Goal: Complete application form

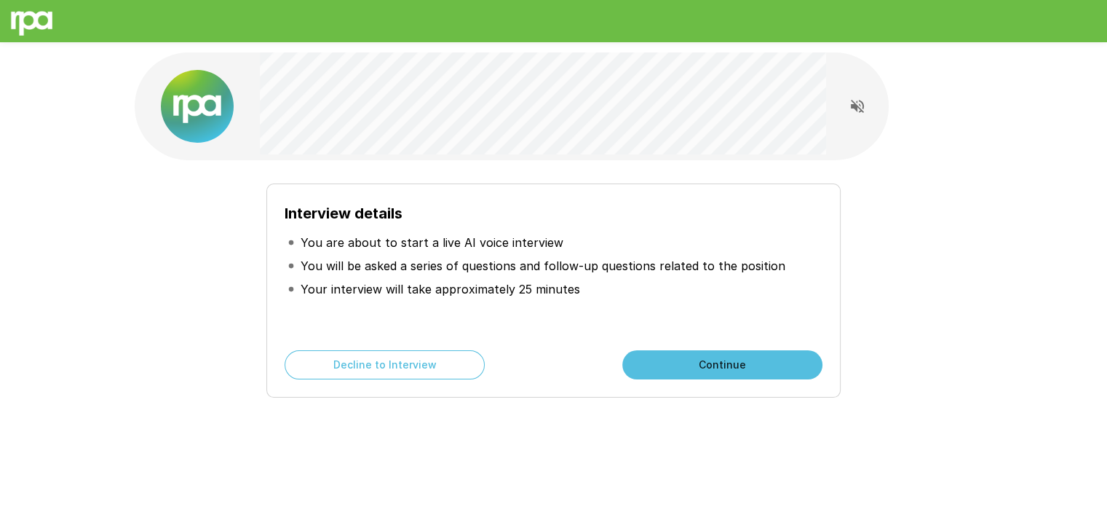
click at [720, 370] on button "Continue" at bounding box center [722, 364] width 200 height 29
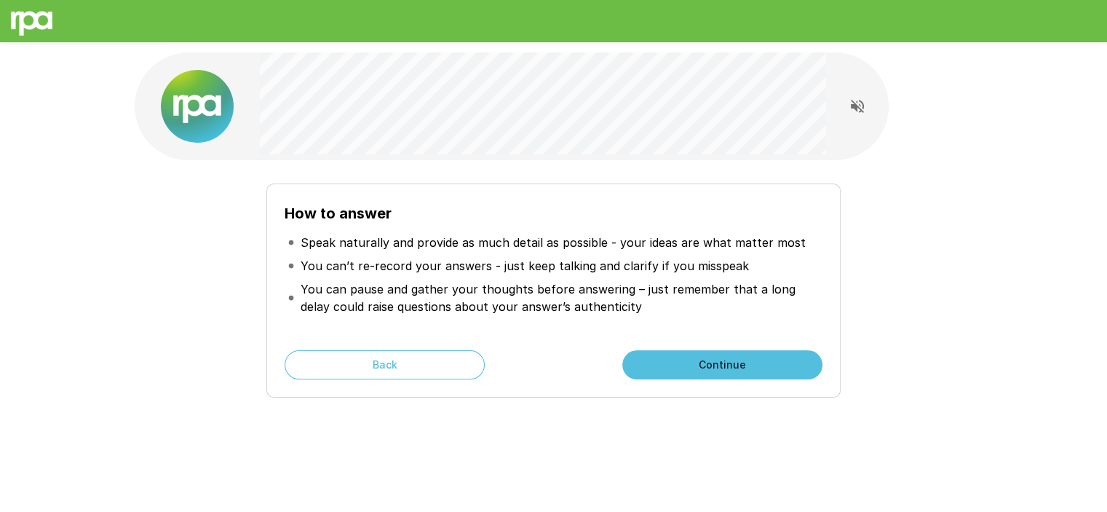
click at [772, 355] on button "Continue" at bounding box center [722, 364] width 200 height 29
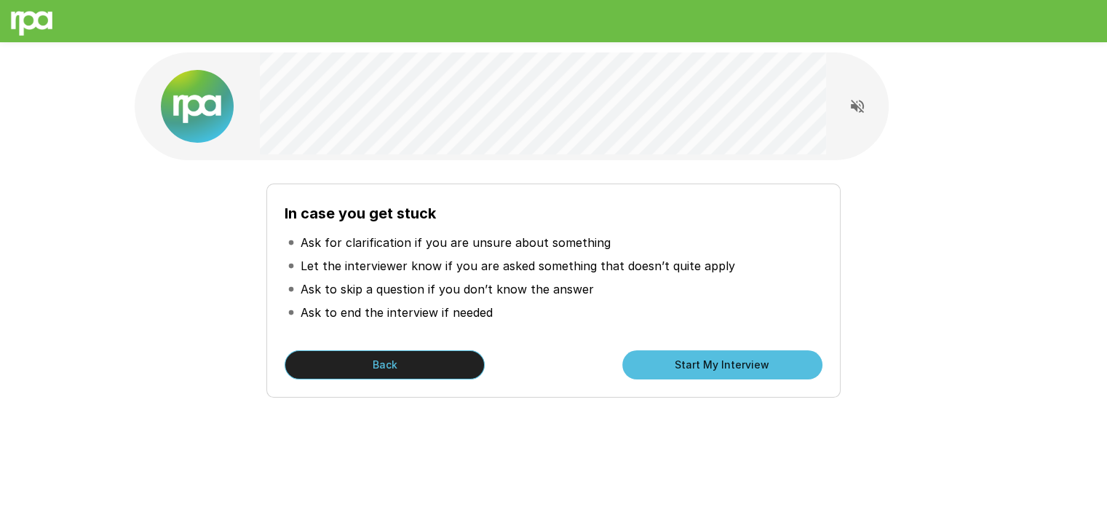
click at [426, 354] on button "Back" at bounding box center [385, 364] width 200 height 29
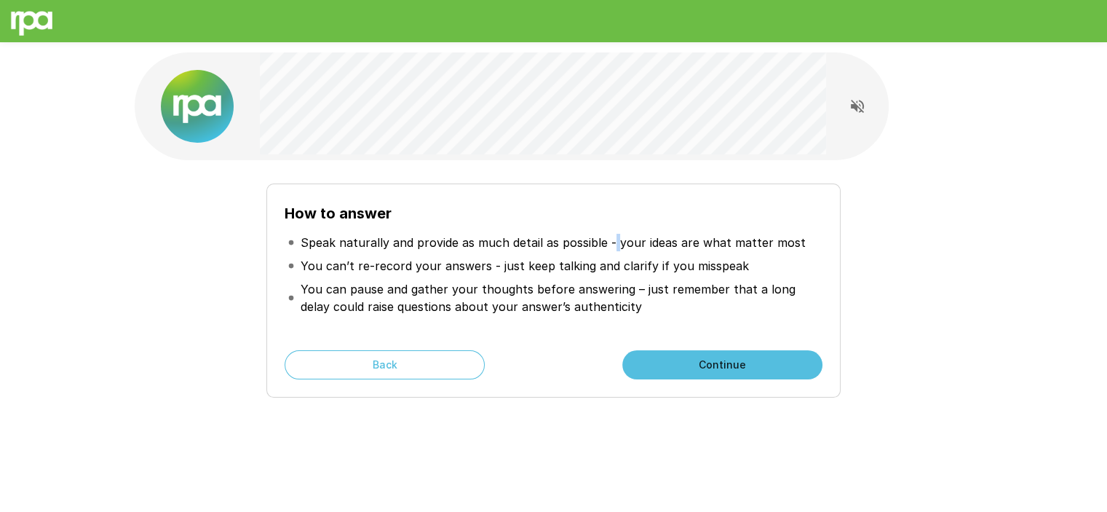
drag, startPoint x: 659, startPoint y: 259, endPoint x: 613, endPoint y: 251, distance: 46.6
click at [613, 251] on li "Speak naturally and provide as much detail as possible - your ideas are what ma…" at bounding box center [553, 242] width 537 height 23
click at [588, 213] on h6 "How to answer" at bounding box center [553, 213] width 537 height 23
click at [711, 369] on button "Continue" at bounding box center [722, 364] width 200 height 29
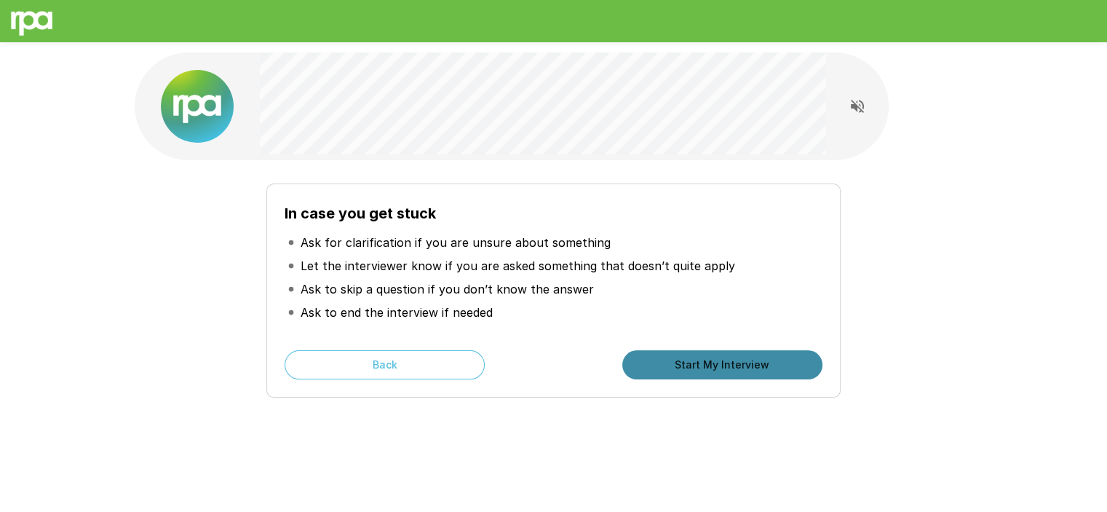
click at [759, 357] on button "Start My Interview" at bounding box center [722, 364] width 200 height 29
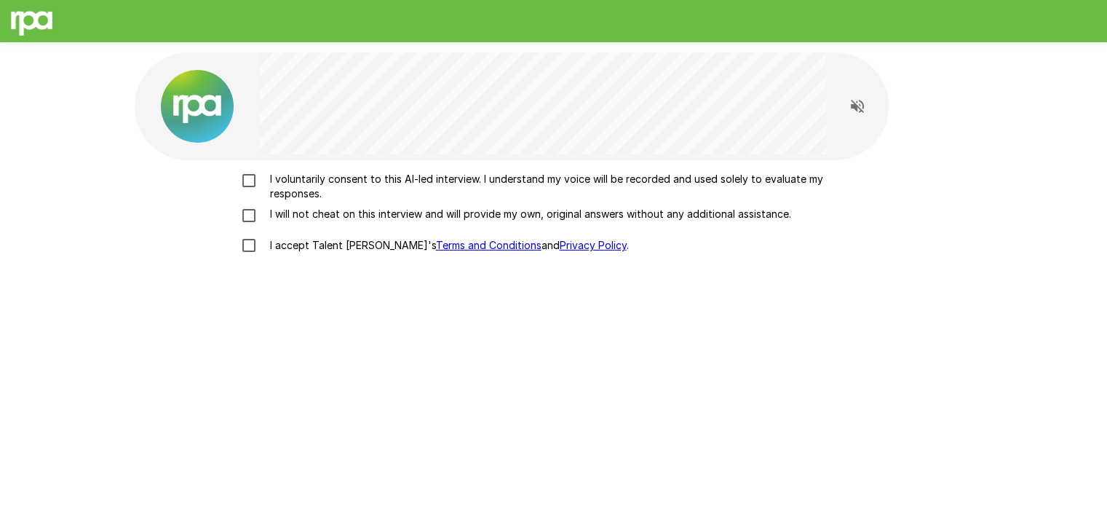
click at [537, 183] on p "I voluntarily consent to this AI-led interview. I understand my voice will be r…" at bounding box center [569, 186] width 610 height 29
click at [348, 216] on p "I will not cheat on this interview and will provide my own, original answers wi…" at bounding box center [527, 214] width 527 height 15
click at [344, 249] on p "I accept Talent Llama's Terms and Conditions and Privacy Policy ." at bounding box center [446, 245] width 365 height 15
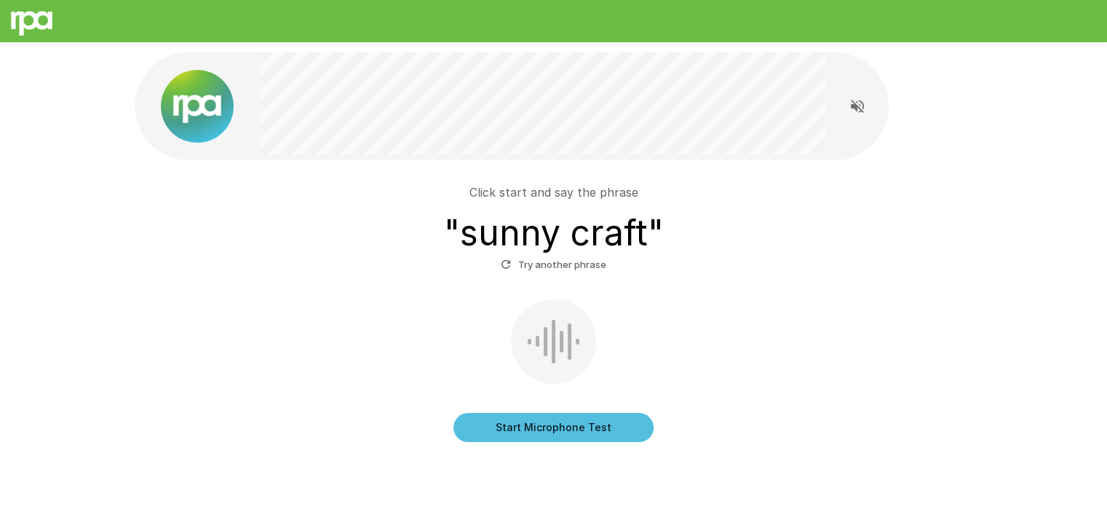
click at [568, 427] on button "Start Microphone Test" at bounding box center [554, 427] width 200 height 29
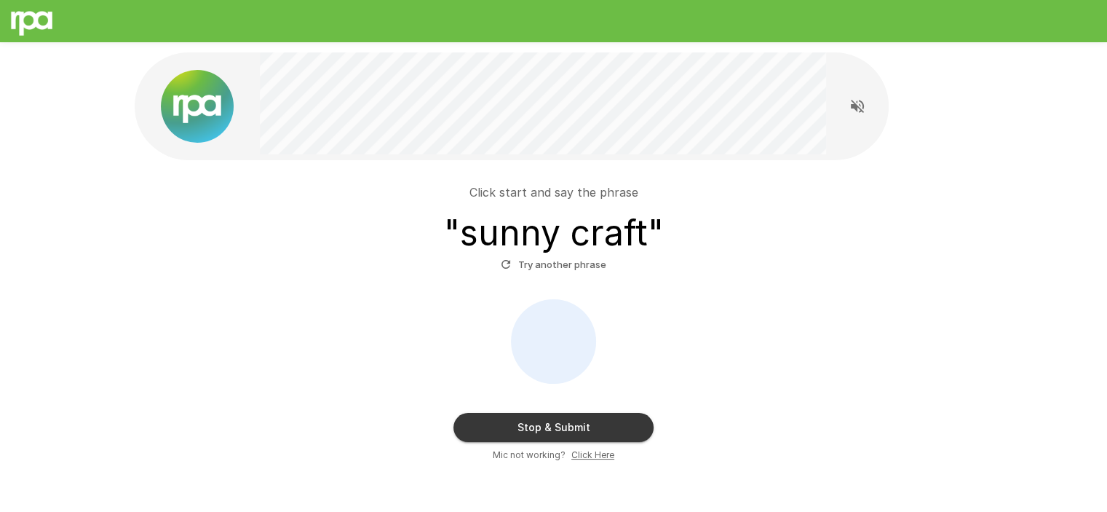
click at [582, 427] on button "Stop & Submit" at bounding box center [554, 427] width 200 height 29
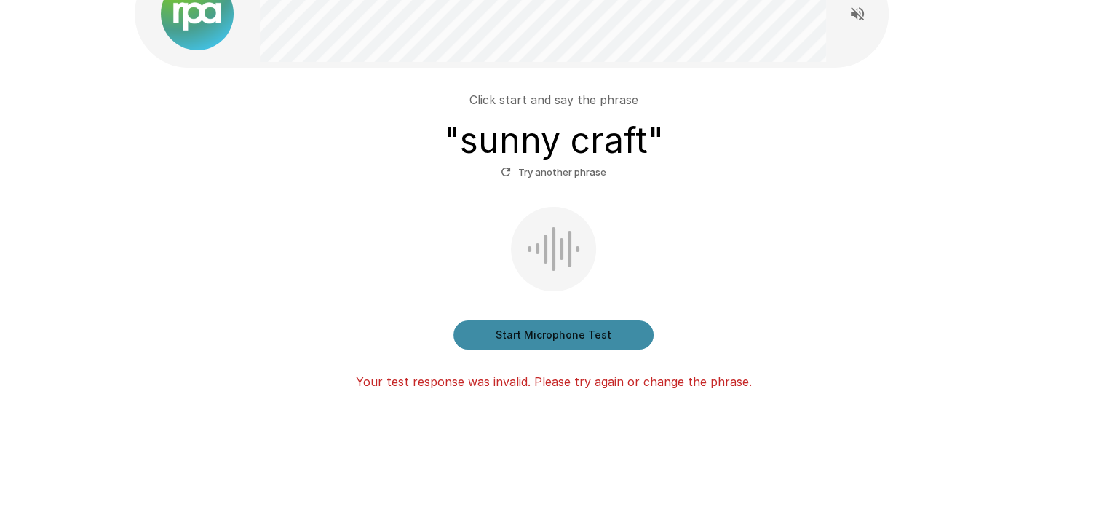
click at [573, 337] on button "Start Microphone Test" at bounding box center [554, 334] width 200 height 29
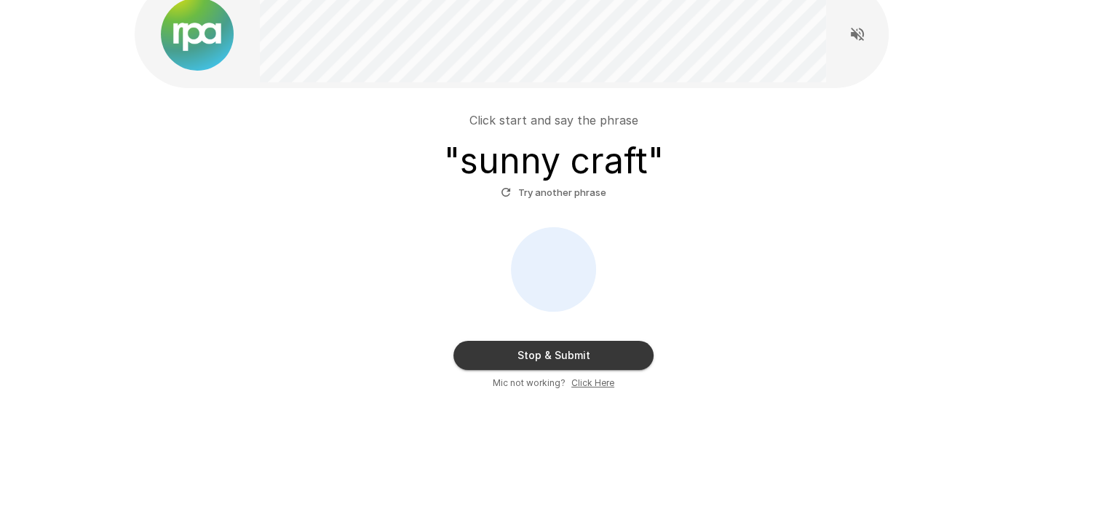
click at [607, 352] on button "Stop & Submit" at bounding box center [554, 355] width 200 height 29
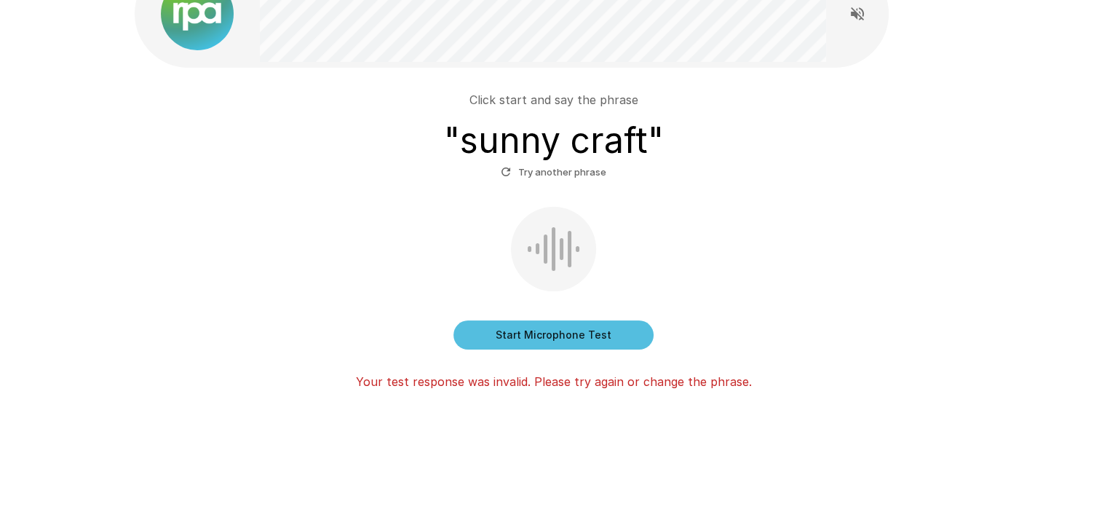
scroll to position [0, 0]
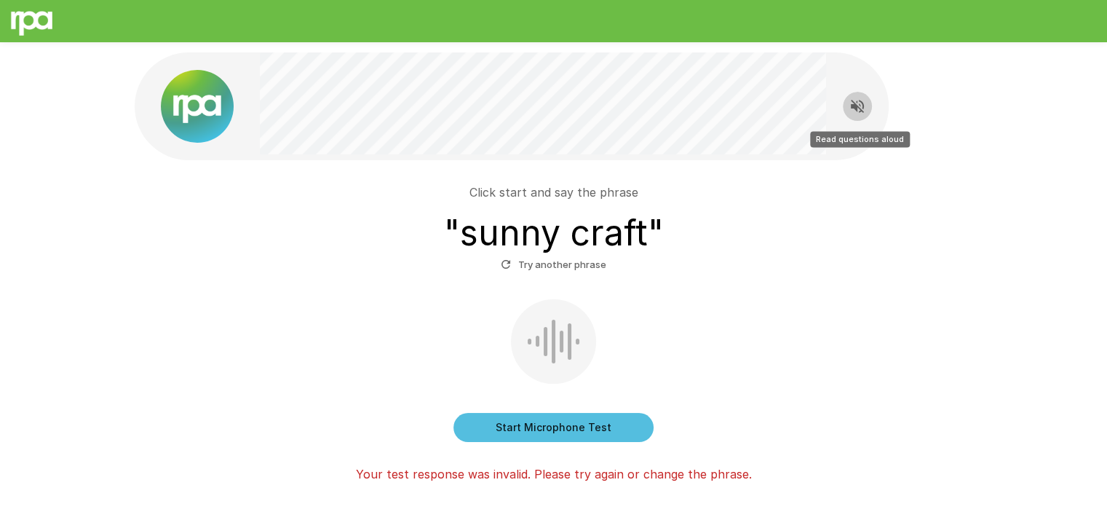
click at [855, 107] on icon "Read questions aloud" at bounding box center [857, 106] width 13 height 13
click at [858, 103] on icon "Stop reading questions aloud" at bounding box center [857, 106] width 17 height 17
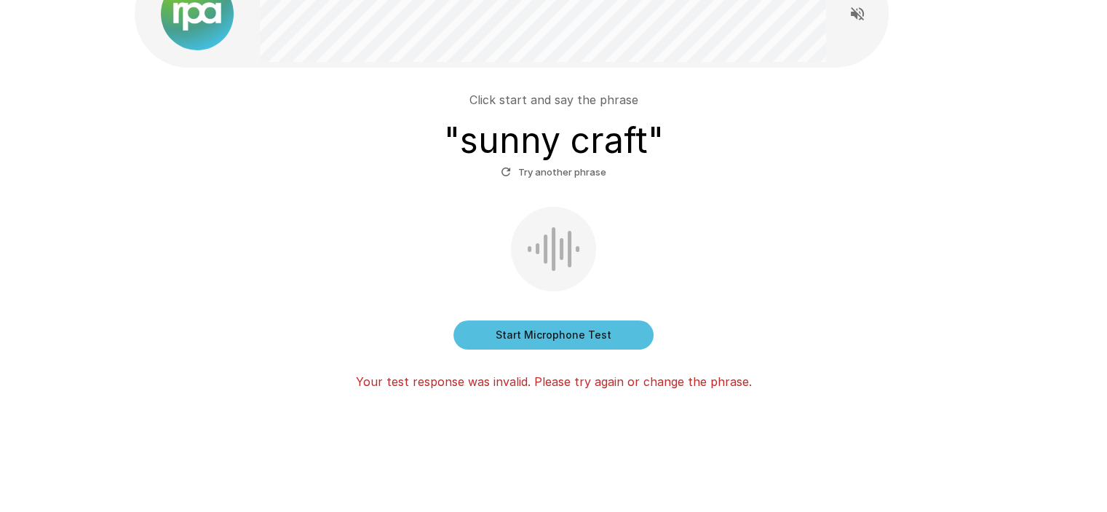
click at [599, 337] on button "Start Microphone Test" at bounding box center [554, 334] width 200 height 29
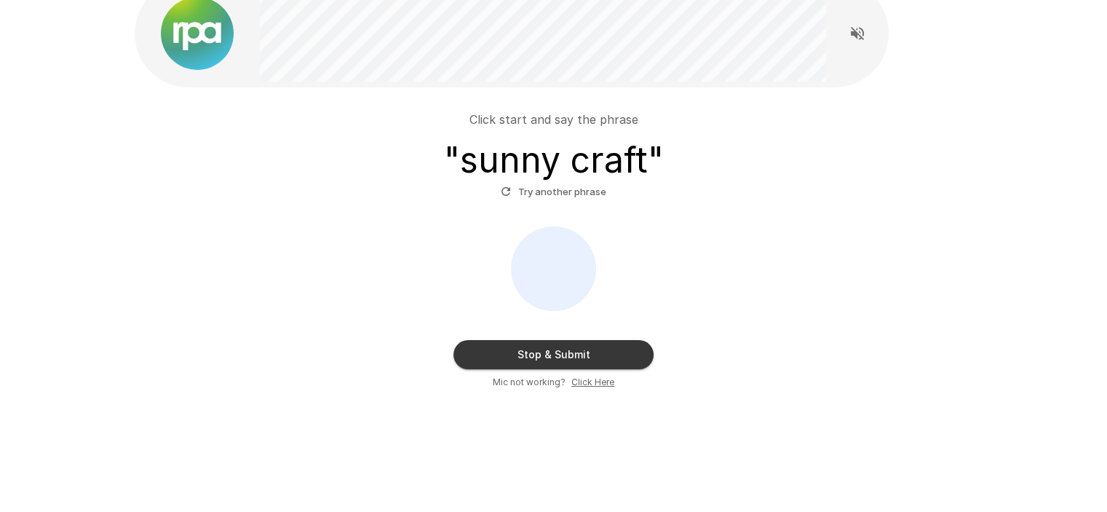
scroll to position [72, 0]
click at [598, 344] on button "Stop & Submit" at bounding box center [554, 355] width 200 height 29
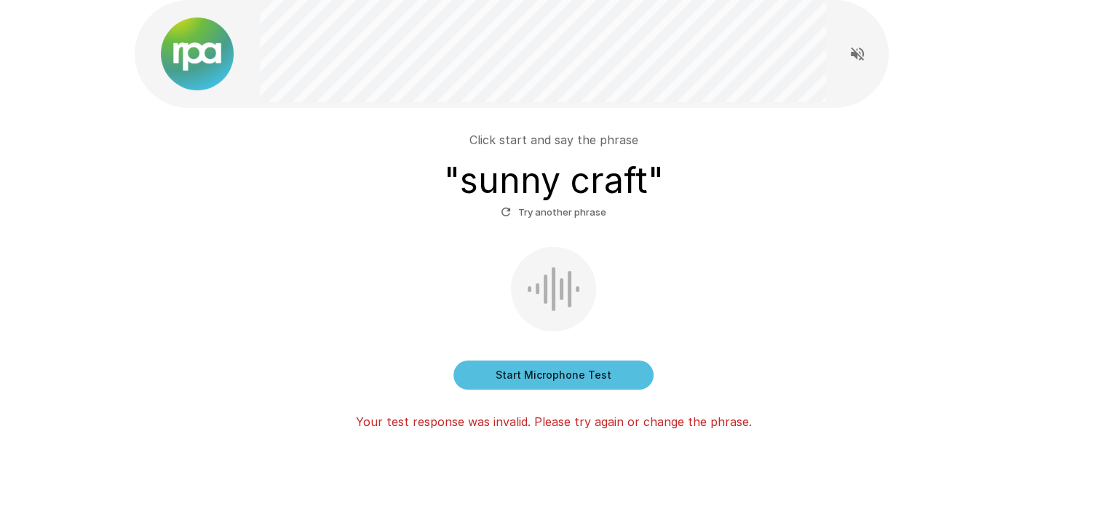
scroll to position [92, 0]
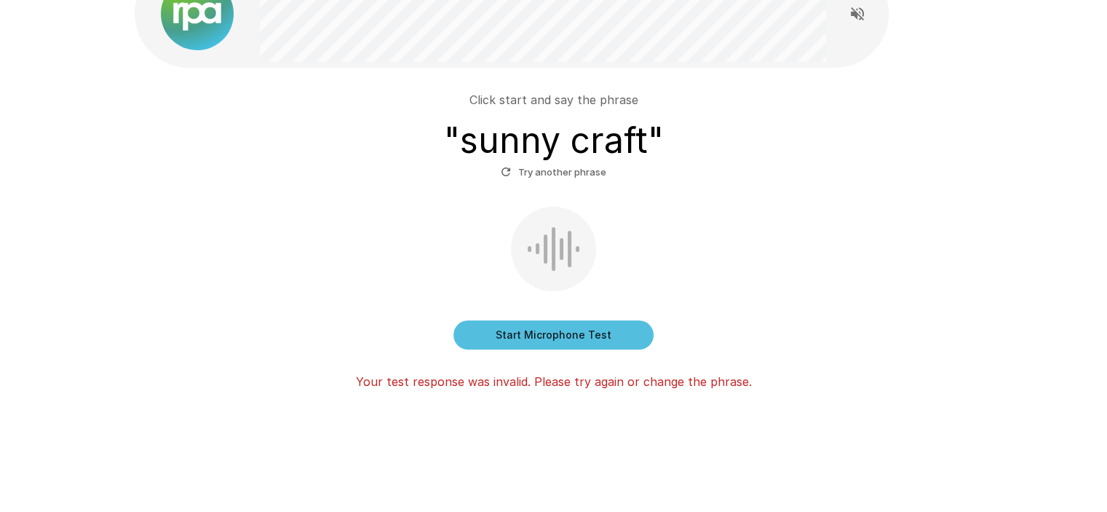
click at [550, 176] on button "Try another phrase" at bounding box center [553, 172] width 113 height 23
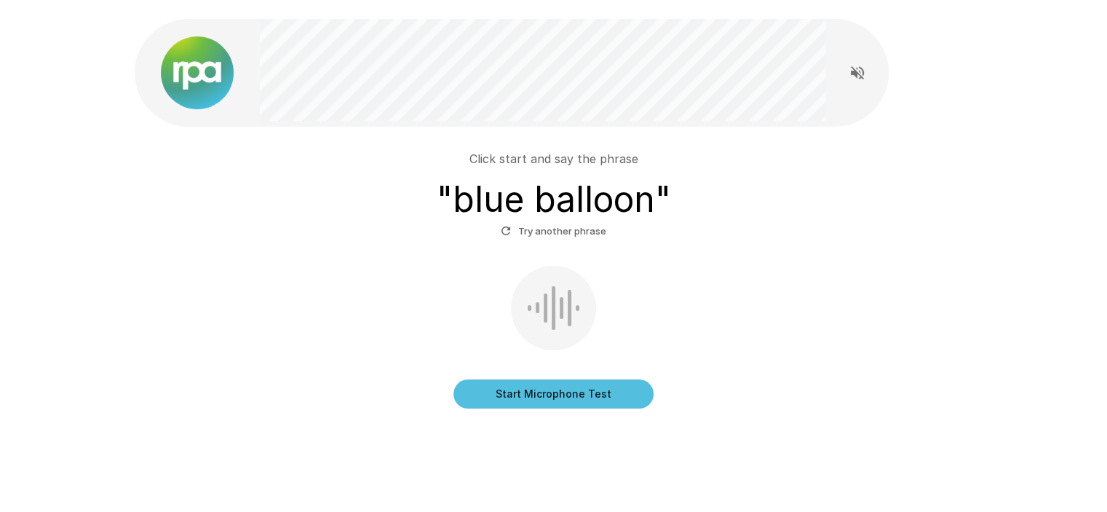
scroll to position [52, 0]
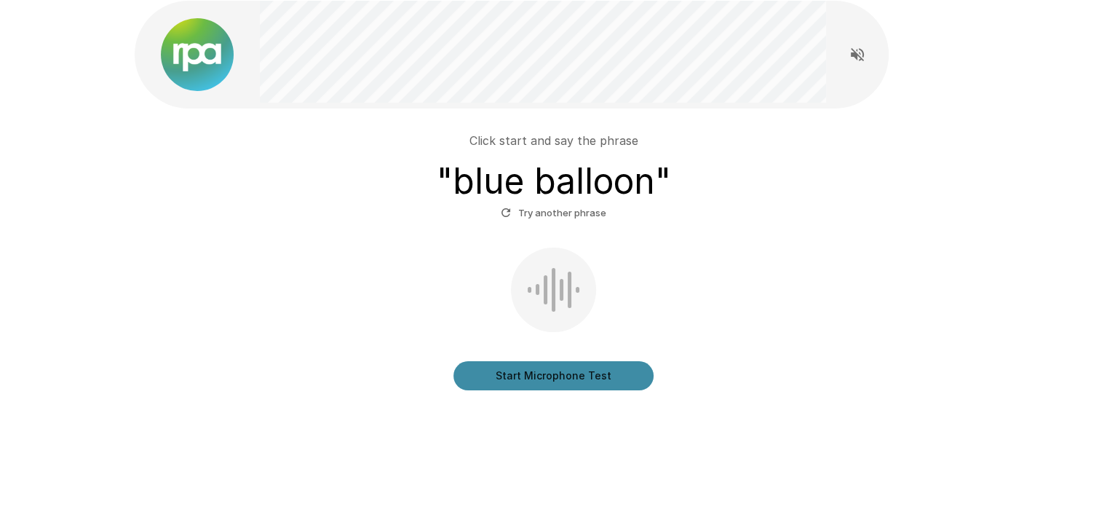
click at [575, 378] on button "Start Microphone Test" at bounding box center [554, 375] width 200 height 29
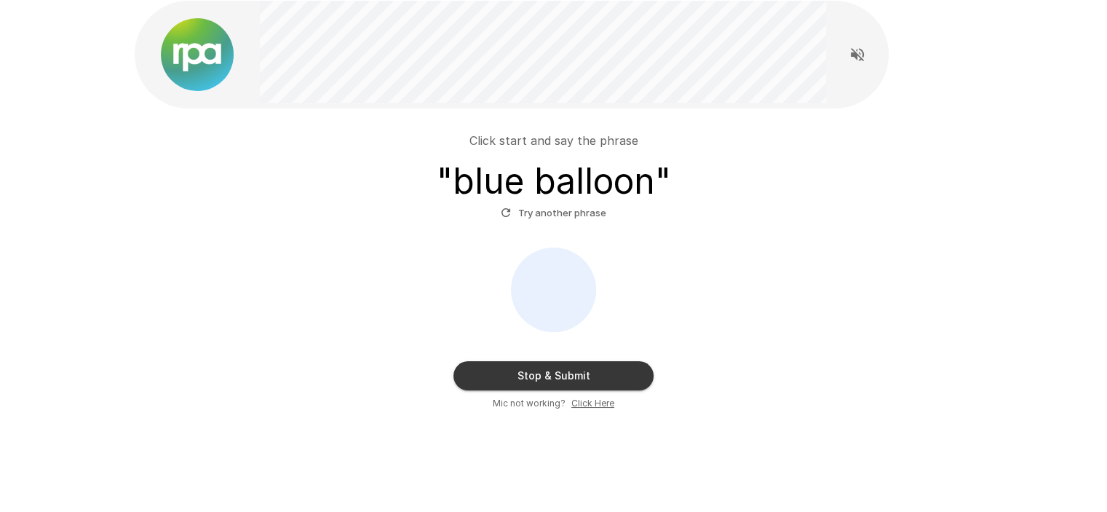
click at [623, 375] on button "Stop & Submit" at bounding box center [554, 375] width 200 height 29
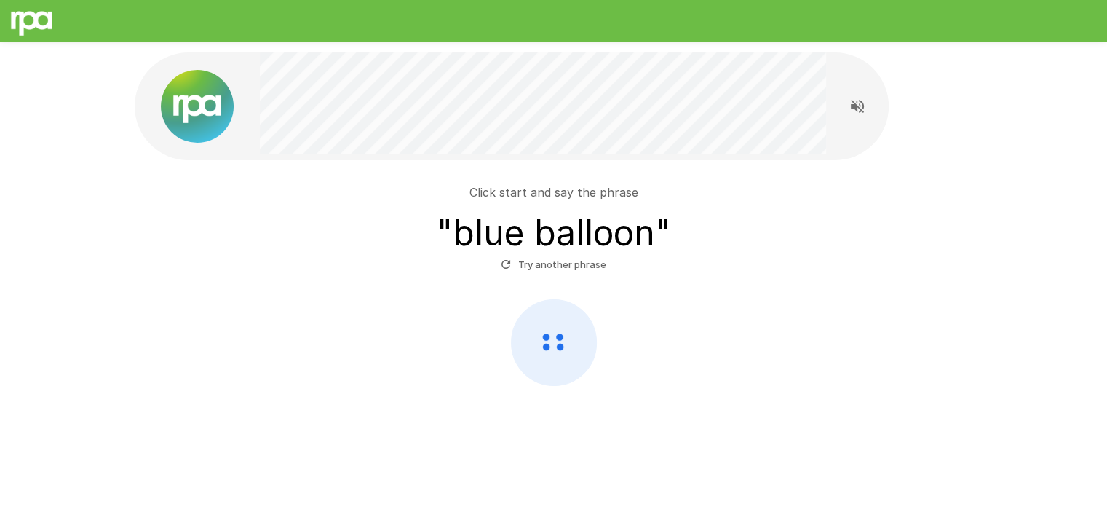
scroll to position [0, 0]
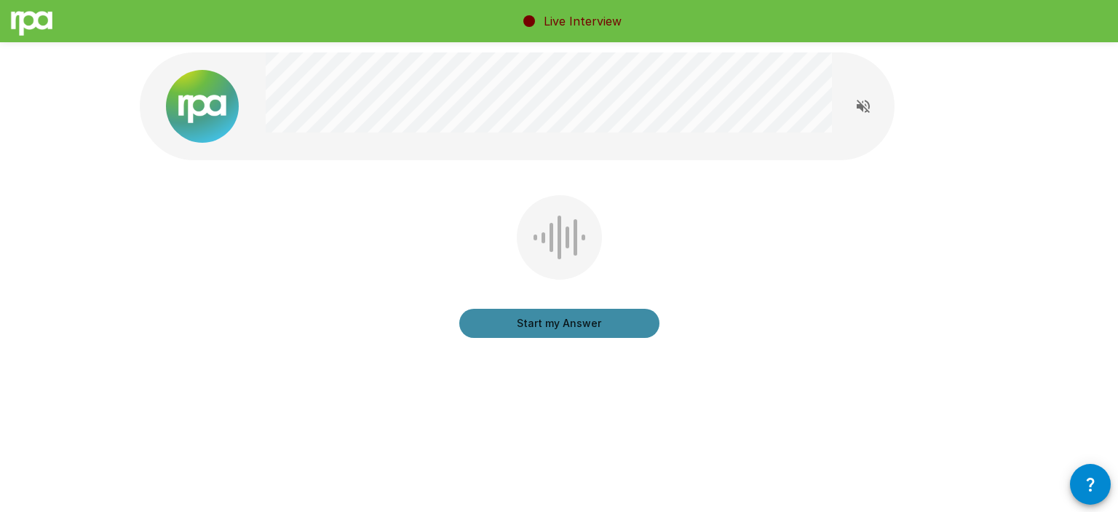
click at [542, 328] on button "Start my Answer" at bounding box center [559, 323] width 200 height 29
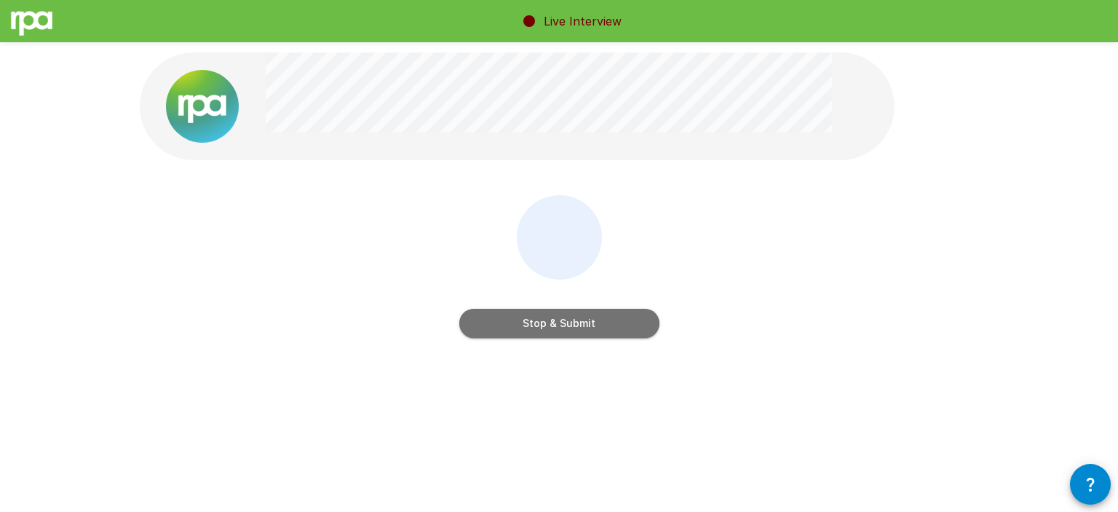
click at [594, 313] on button "Stop & Submit" at bounding box center [559, 323] width 200 height 29
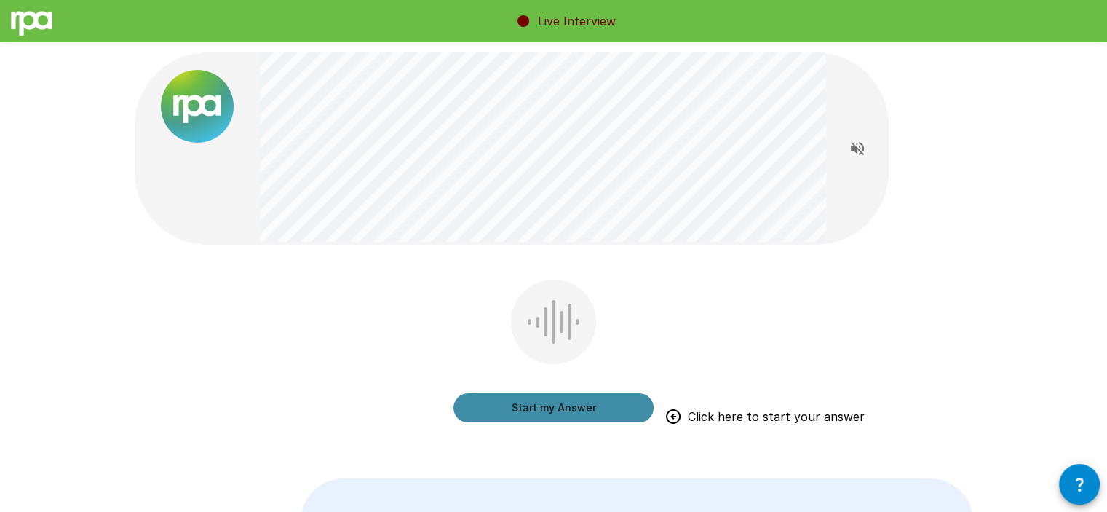
click at [620, 409] on button "Start my Answer" at bounding box center [554, 407] width 200 height 29
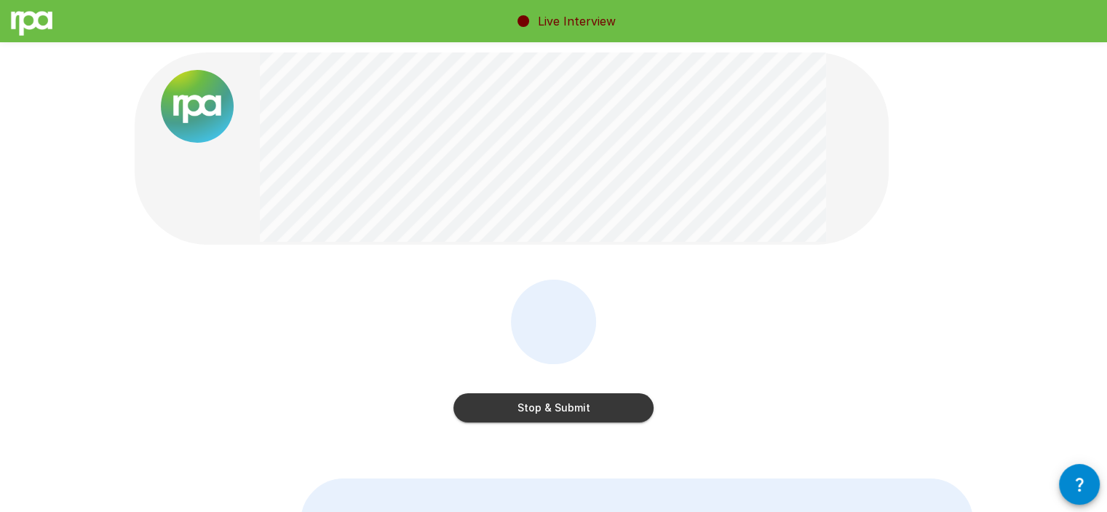
click at [615, 413] on button "Stop & Submit" at bounding box center [554, 407] width 200 height 29
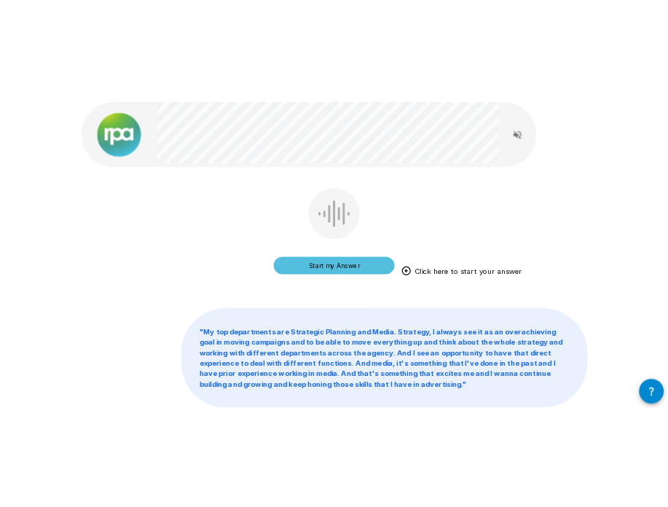
scroll to position [73, 0]
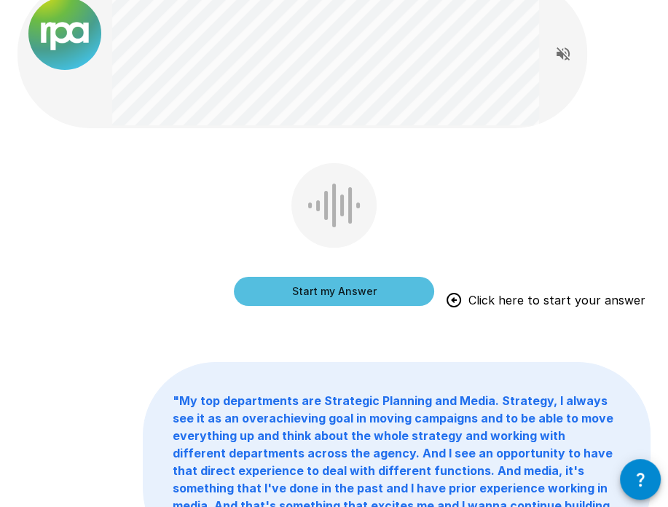
click at [431, 200] on div "Start my Answer Click here to start your answer" at bounding box center [334, 237] width 200 height 148
click at [425, 207] on div "Start my Answer Click here to start your answer" at bounding box center [334, 237] width 200 height 148
click at [423, 229] on div "Start my Answer Click here to start your answer" at bounding box center [334, 237] width 200 height 148
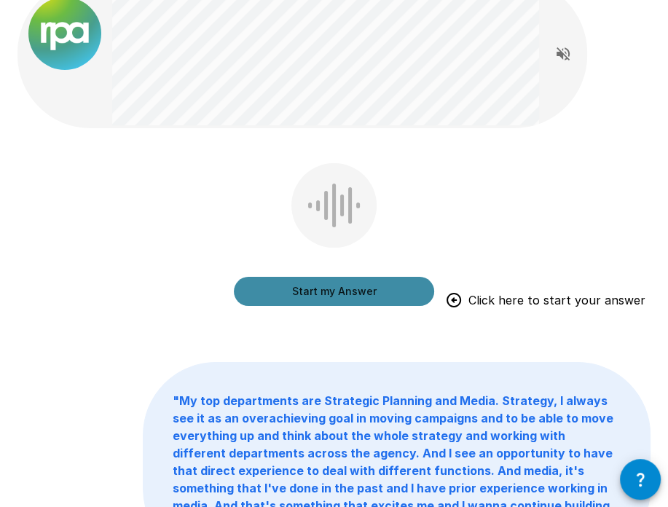
click at [387, 291] on button "Start my Answer" at bounding box center [334, 291] width 200 height 29
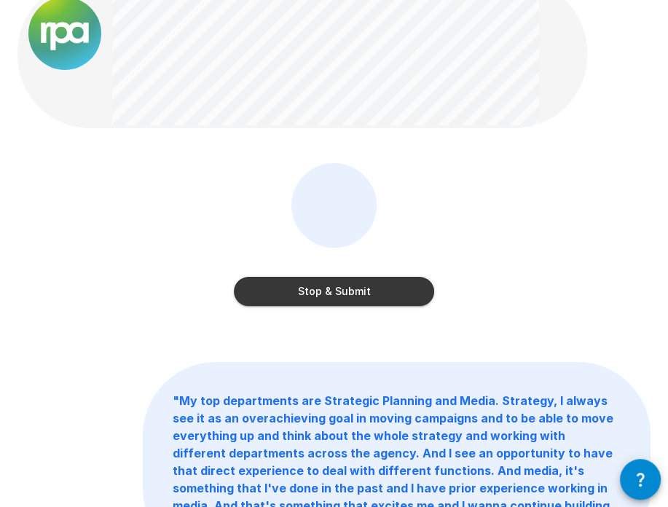
click at [396, 289] on button "Stop & Submit" at bounding box center [334, 291] width 200 height 29
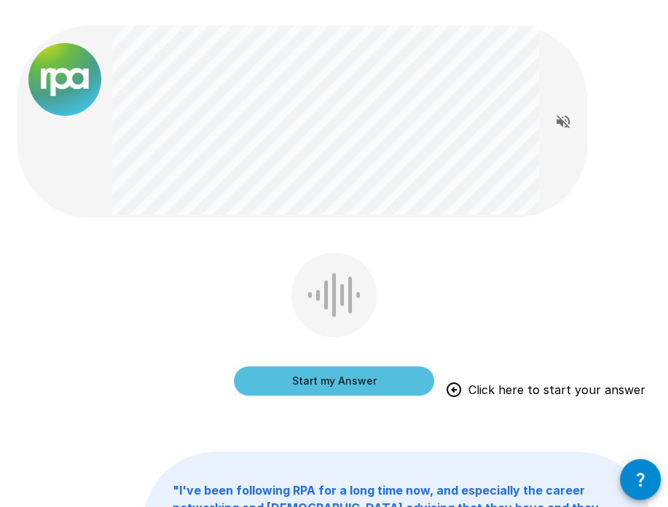
scroll to position [0, 0]
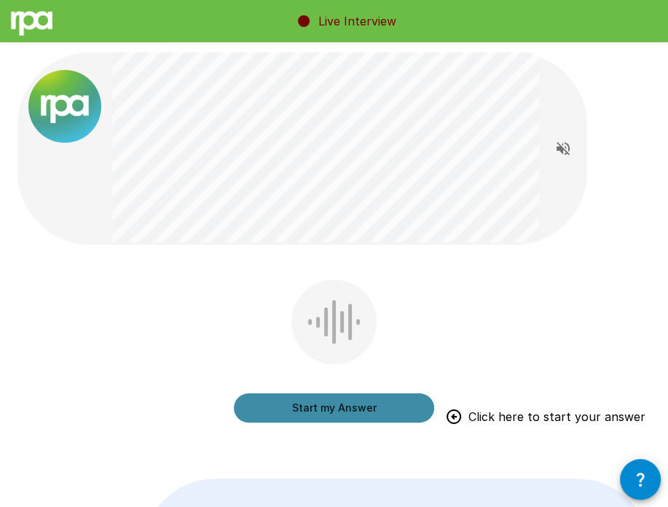
click at [324, 411] on button "Start my Answer" at bounding box center [334, 407] width 200 height 29
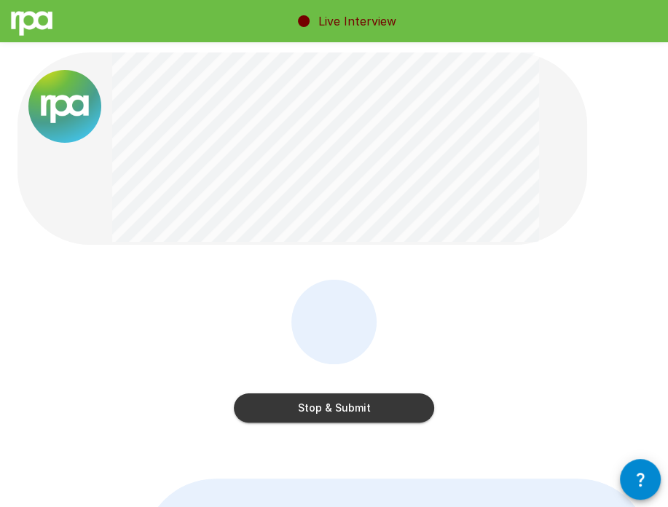
click at [362, 416] on button "Stop & Submit" at bounding box center [334, 407] width 200 height 29
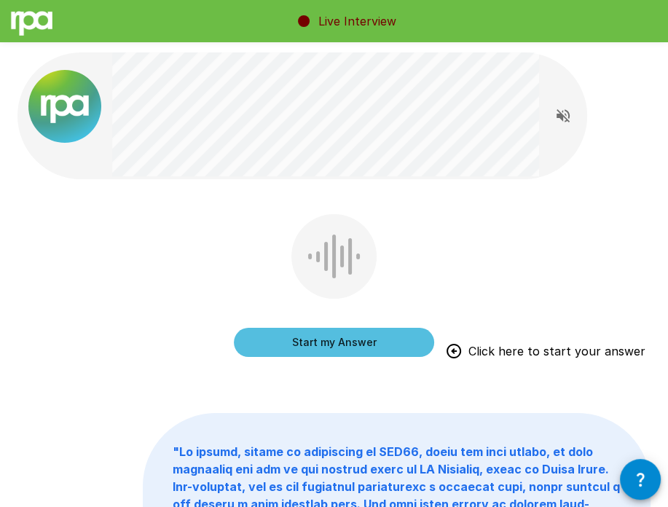
click at [258, 256] on div "Start my Answer Click here to start your answer" at bounding box center [334, 288] width 200 height 148
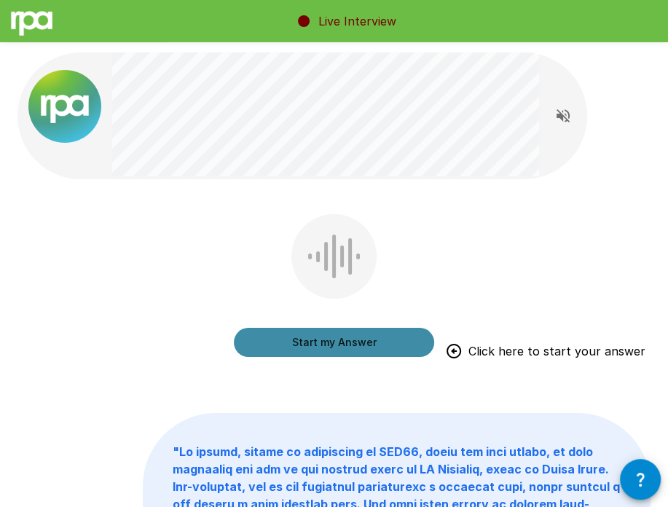
click at [328, 333] on button "Start my Answer" at bounding box center [334, 342] width 200 height 29
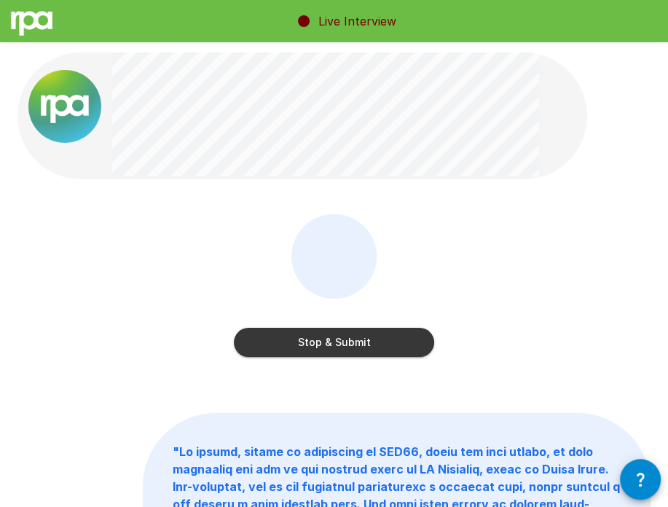
click at [421, 337] on button "Stop & Submit" at bounding box center [334, 342] width 200 height 29
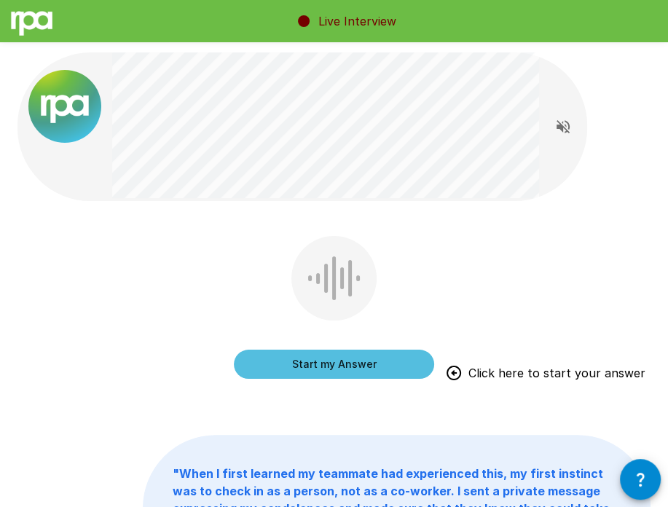
click at [318, 363] on button "Start my Answer" at bounding box center [334, 363] width 200 height 29
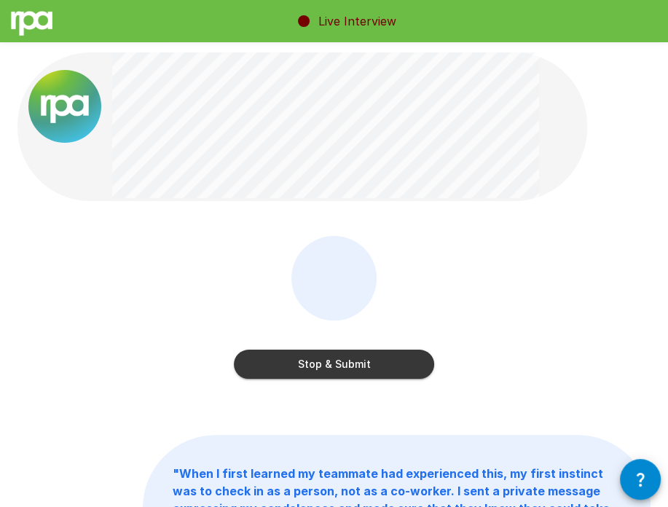
click at [357, 355] on button "Stop & Submit" at bounding box center [334, 363] width 200 height 29
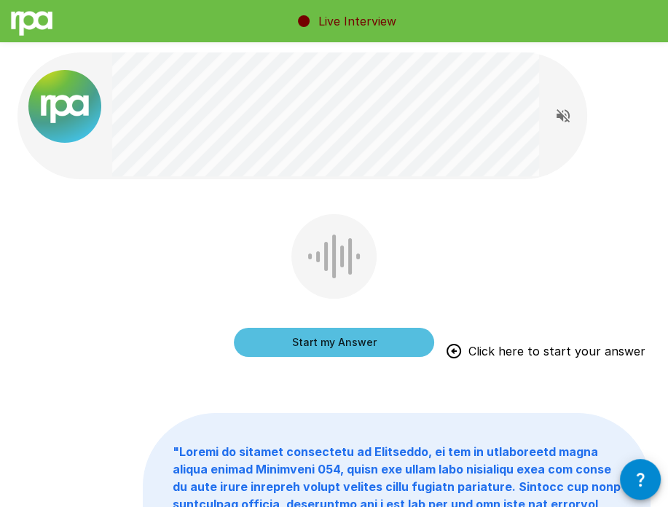
click at [327, 309] on div "Start my Answer Click here to start your answer" at bounding box center [334, 327] width 200 height 58
click at [322, 346] on button "Start my Answer" at bounding box center [334, 342] width 200 height 29
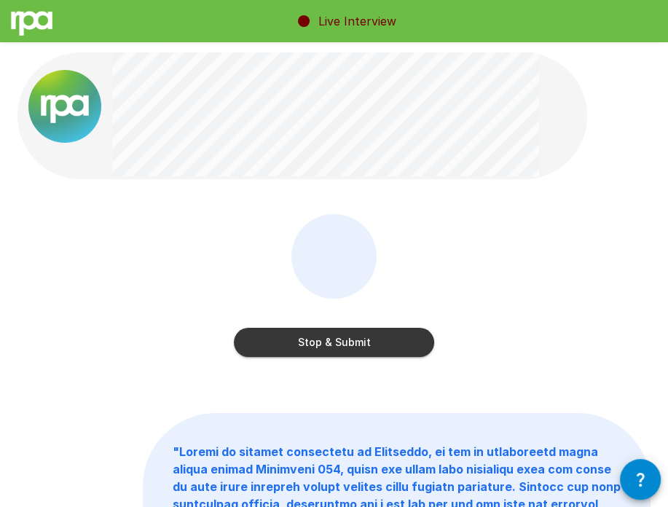
click at [357, 336] on button "Stop & Submit" at bounding box center [334, 342] width 200 height 29
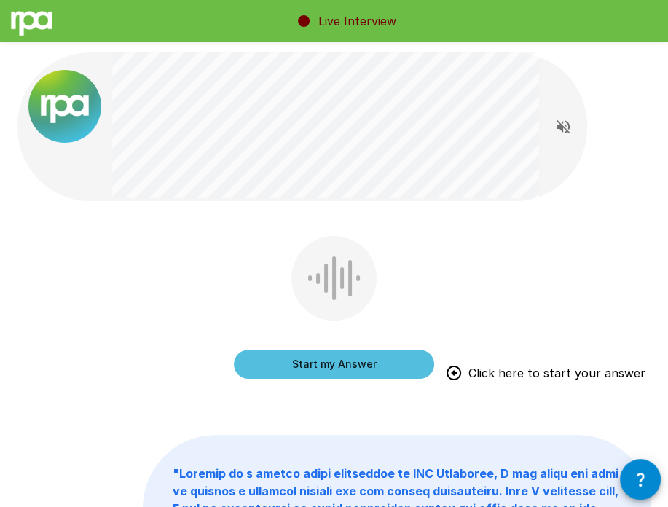
click at [266, 214] on div "Start my Answer Click here to start your answer " "" at bounding box center [334, 436] width 668 height 873
click at [310, 355] on button "Start my Answer" at bounding box center [334, 363] width 200 height 29
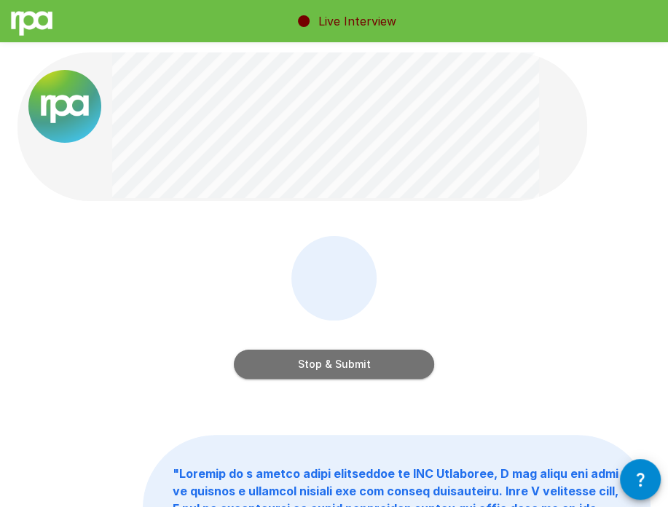
click at [294, 363] on button "Stop & Submit" at bounding box center [334, 363] width 200 height 29
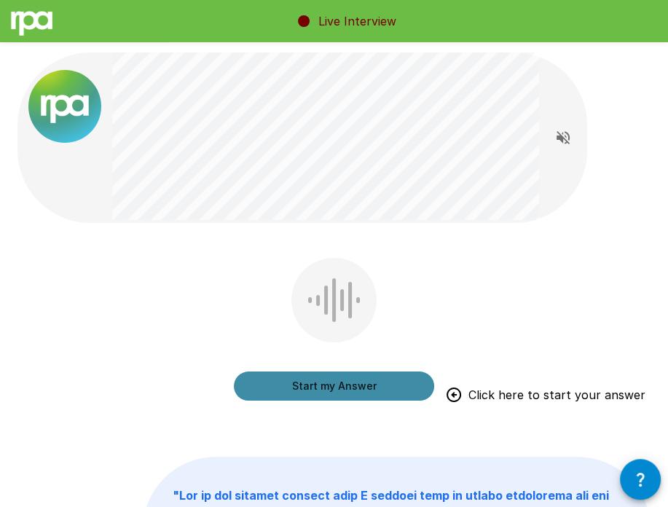
click at [373, 382] on button "Start my Answer" at bounding box center [334, 385] width 200 height 29
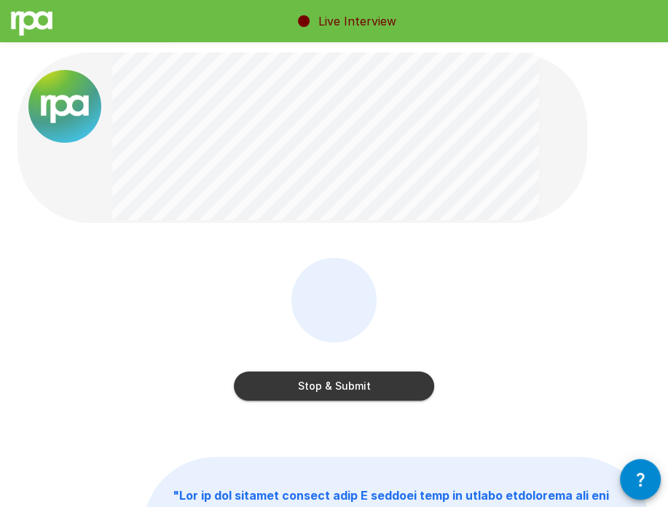
click at [271, 392] on button "Stop & Submit" at bounding box center [334, 385] width 200 height 29
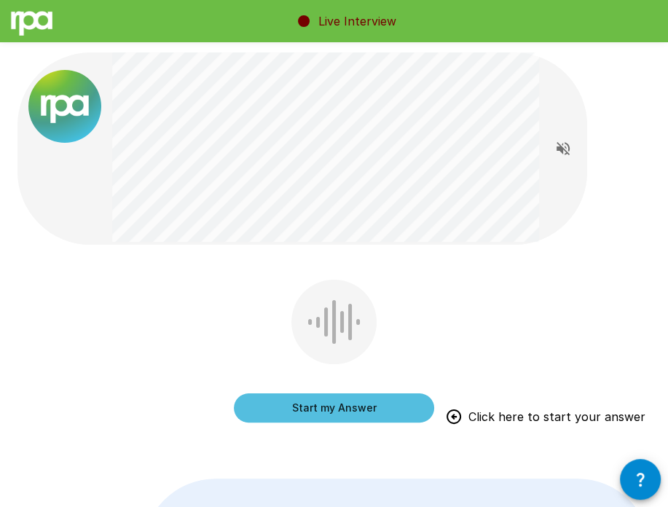
click at [360, 402] on button "Start my Answer" at bounding box center [334, 407] width 200 height 29
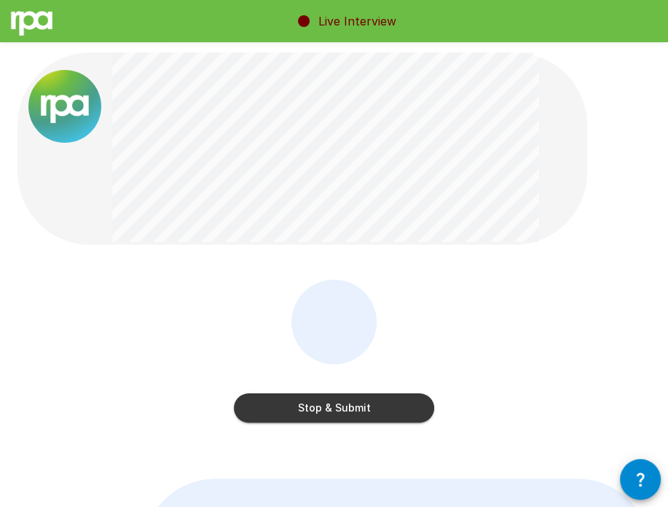
click at [478, 352] on div "Stop & Submit" at bounding box center [333, 362] width 633 height 164
click at [428, 287] on div "Stop & Submit" at bounding box center [334, 354] width 200 height 148
click at [358, 410] on button "Stop & Submit" at bounding box center [334, 407] width 200 height 29
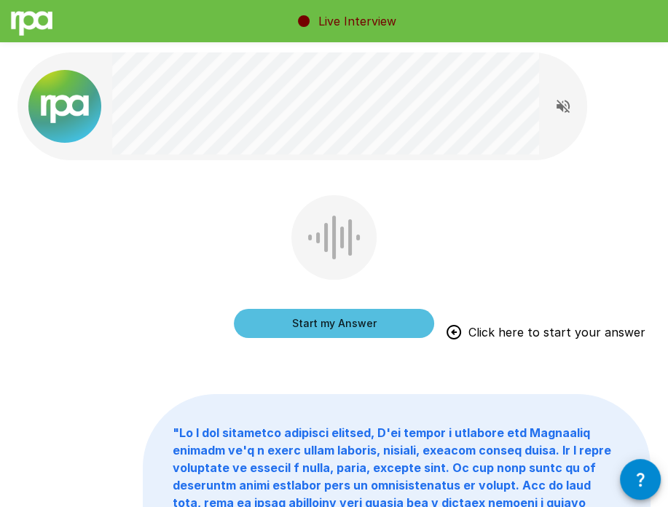
drag, startPoint x: 64, startPoint y: 325, endPoint x: 270, endPoint y: 223, distance: 229.8
click at [270, 223] on div "Start my Answer Click here to start your answer" at bounding box center [334, 269] width 200 height 148
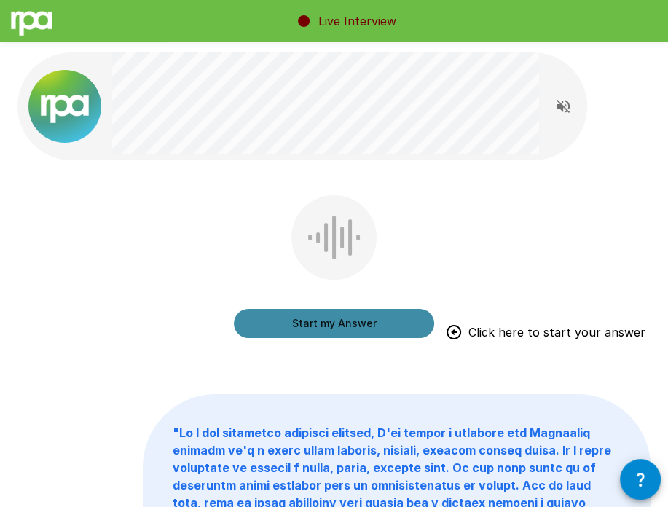
click at [317, 316] on button "Start my Answer" at bounding box center [334, 323] width 200 height 29
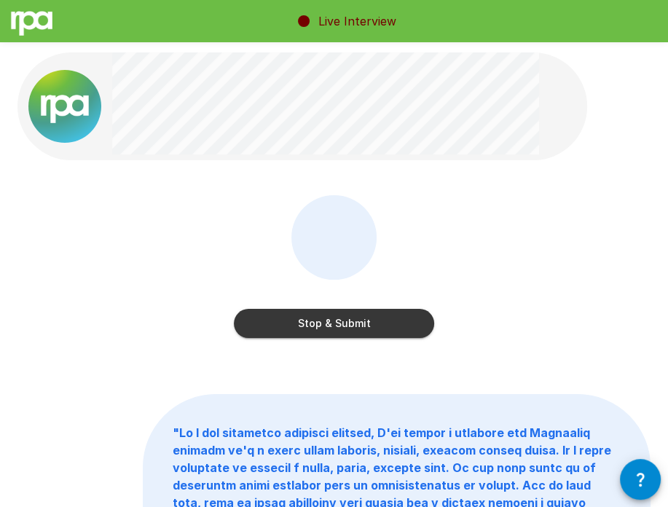
click at [376, 311] on button "Stop & Submit" at bounding box center [334, 323] width 200 height 29
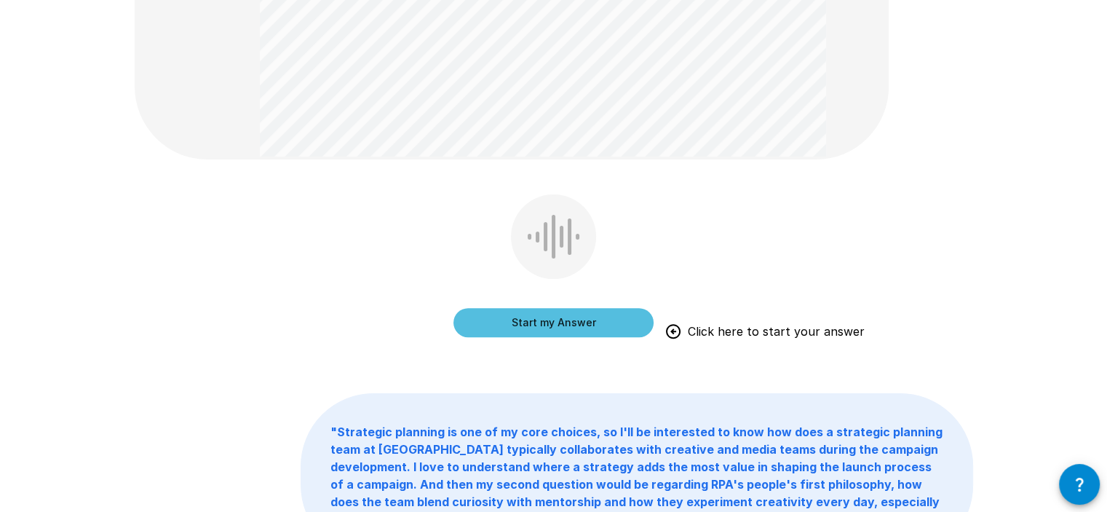
scroll to position [783, 0]
click at [565, 322] on button "Start my Answer" at bounding box center [554, 323] width 200 height 29
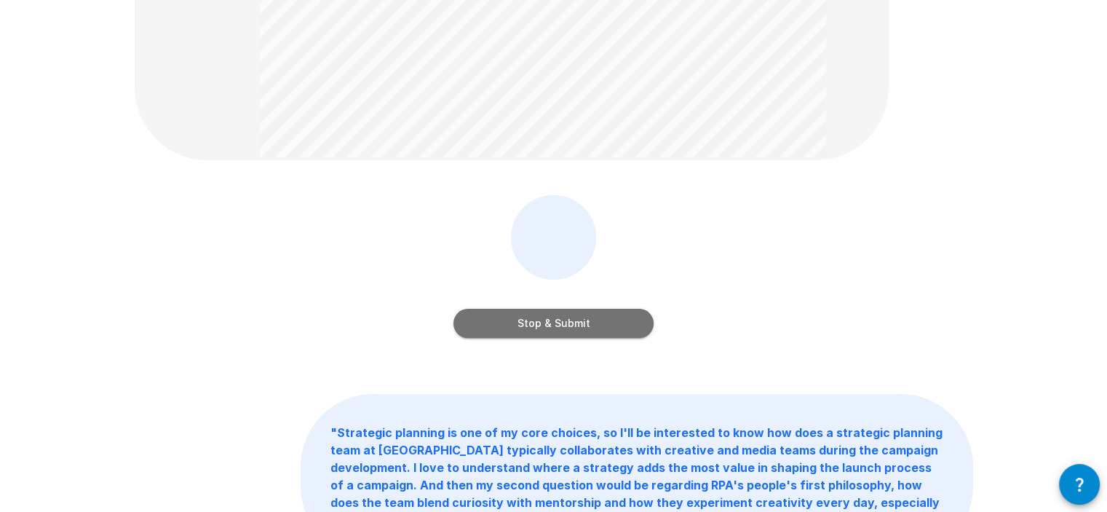
click at [605, 320] on button "Stop & Submit" at bounding box center [554, 323] width 200 height 29
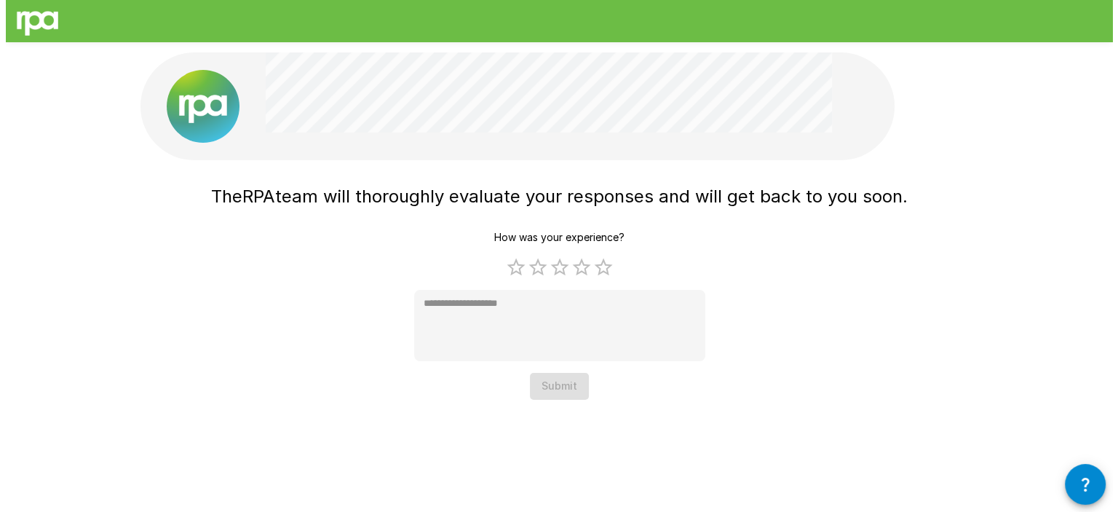
scroll to position [0, 0]
click at [600, 269] on label "5 Stars" at bounding box center [603, 267] width 22 height 22
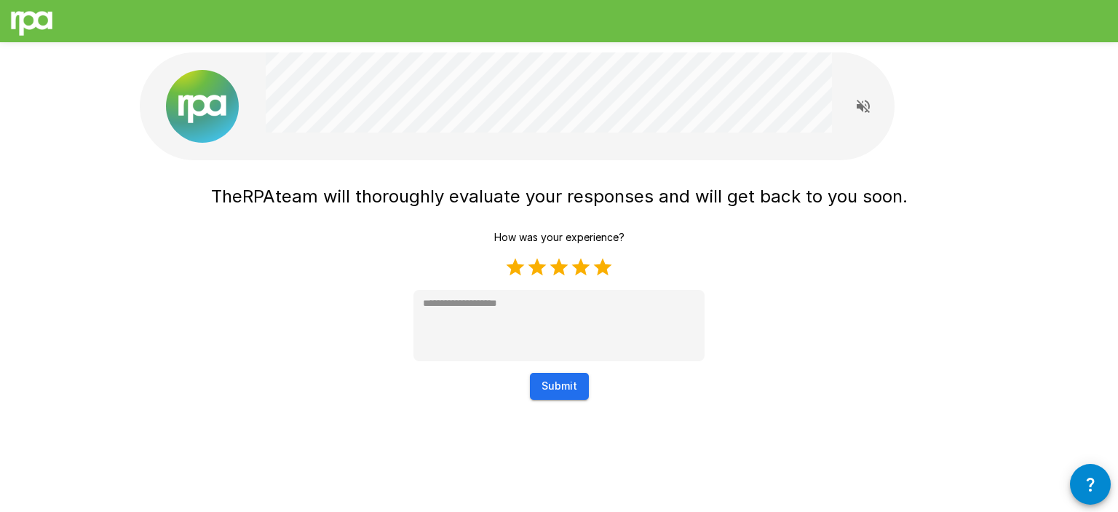
type textarea "*"
click at [570, 385] on button "Submit" at bounding box center [559, 386] width 59 height 27
